Goal: Task Accomplishment & Management: Manage account settings

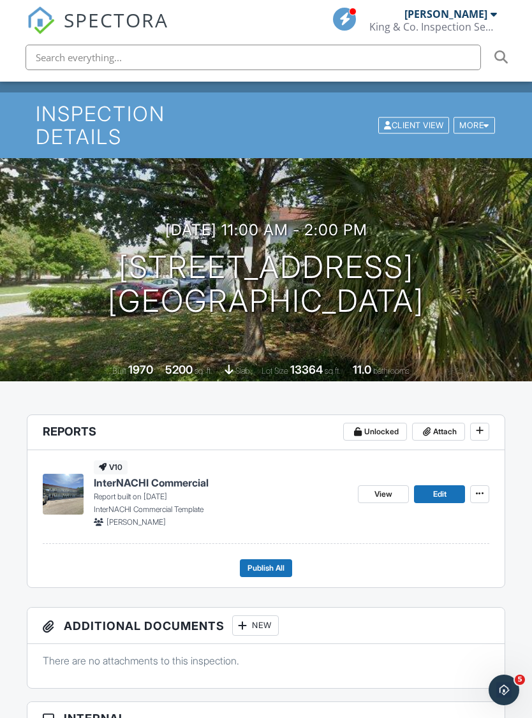
click at [276, 562] on span "Publish All" at bounding box center [265, 568] width 37 height 13
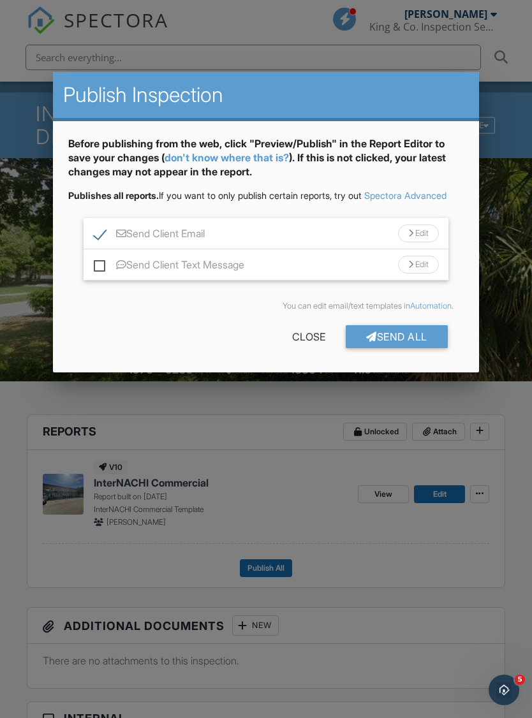
click at [291, 348] on div "Close" at bounding box center [309, 336] width 74 height 23
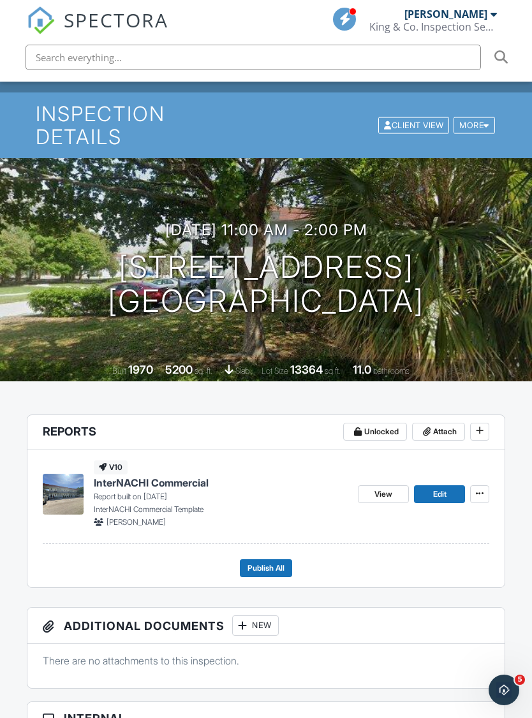
click at [381, 488] on span "View" at bounding box center [383, 494] width 18 height 13
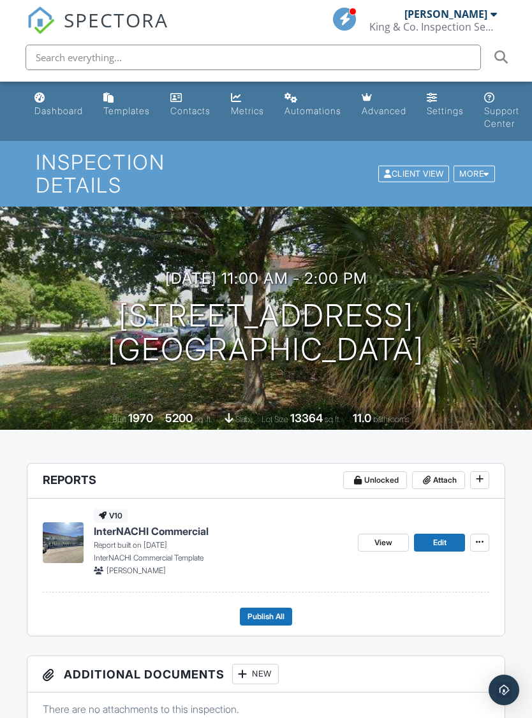
click at [375, 534] on link "View" at bounding box center [383, 543] width 51 height 18
click at [379, 536] on span "View" at bounding box center [383, 542] width 18 height 13
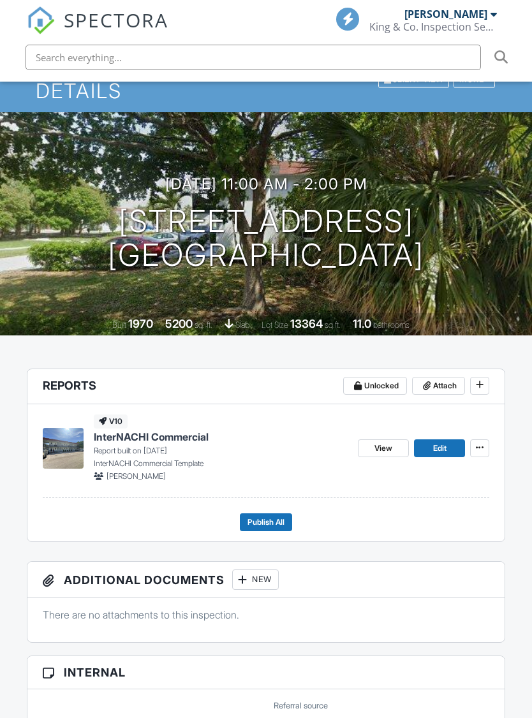
scroll to position [116, 0]
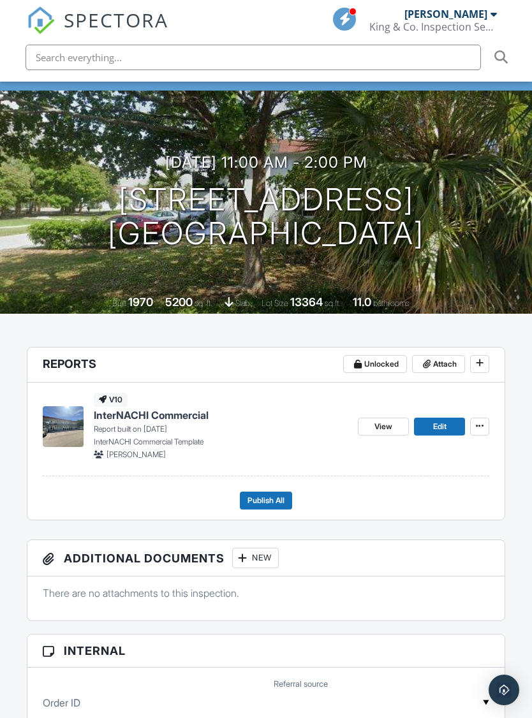
click at [262, 494] on span "Publish All" at bounding box center [265, 500] width 37 height 13
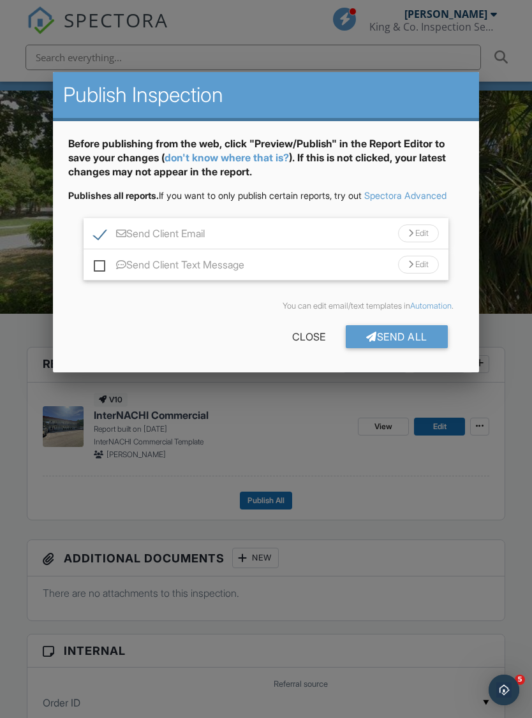
scroll to position [0, 0]
click at [296, 245] on div "Send Client Email Edit" at bounding box center [266, 233] width 364 height 31
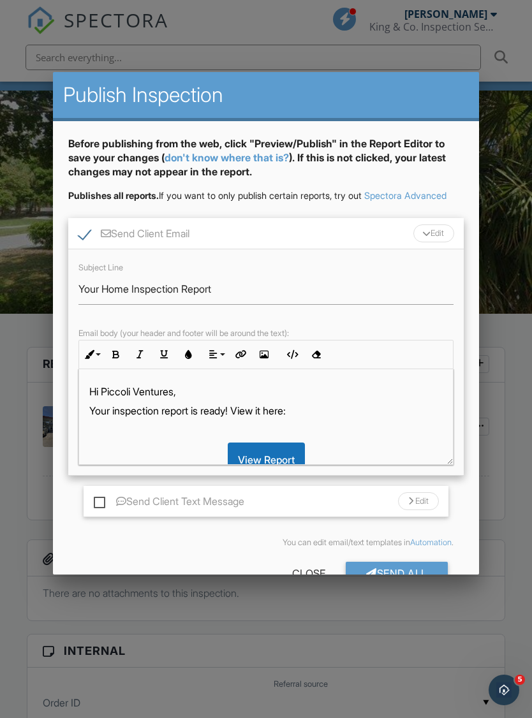
click at [261, 245] on div "Send Client Email Edit" at bounding box center [265, 233] width 395 height 31
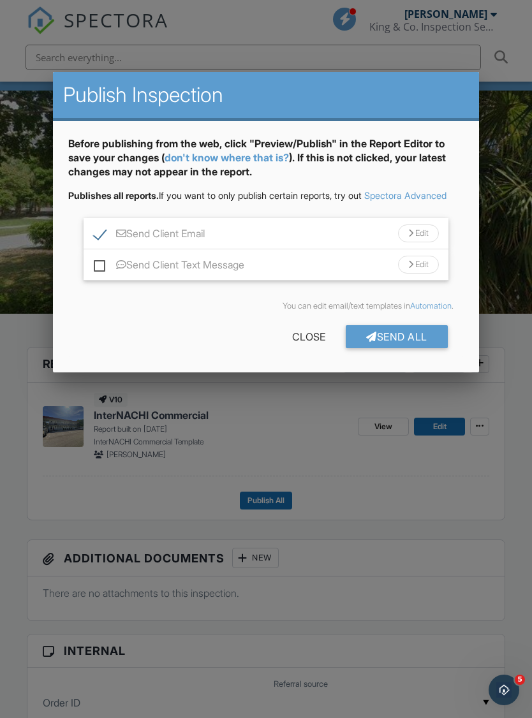
click at [331, 249] on div "Send Client Email Edit" at bounding box center [266, 233] width 364 height 31
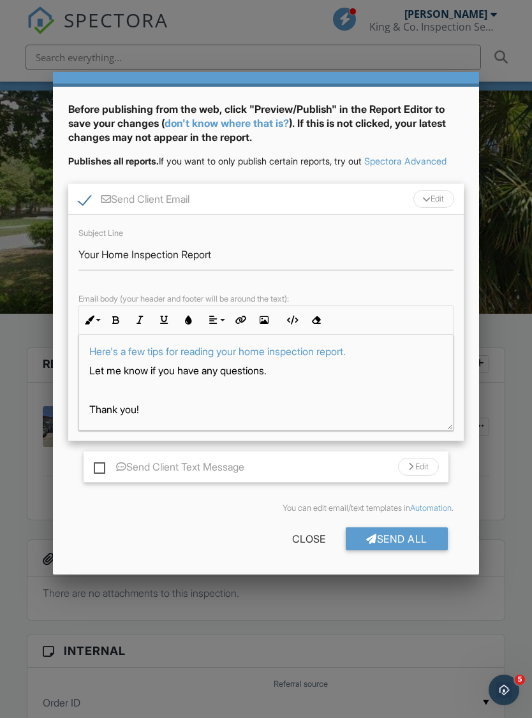
scroll to position [34, 0]
click at [398, 550] on div "Send All" at bounding box center [396, 538] width 102 height 23
